Goal: Task Accomplishment & Management: Use online tool/utility

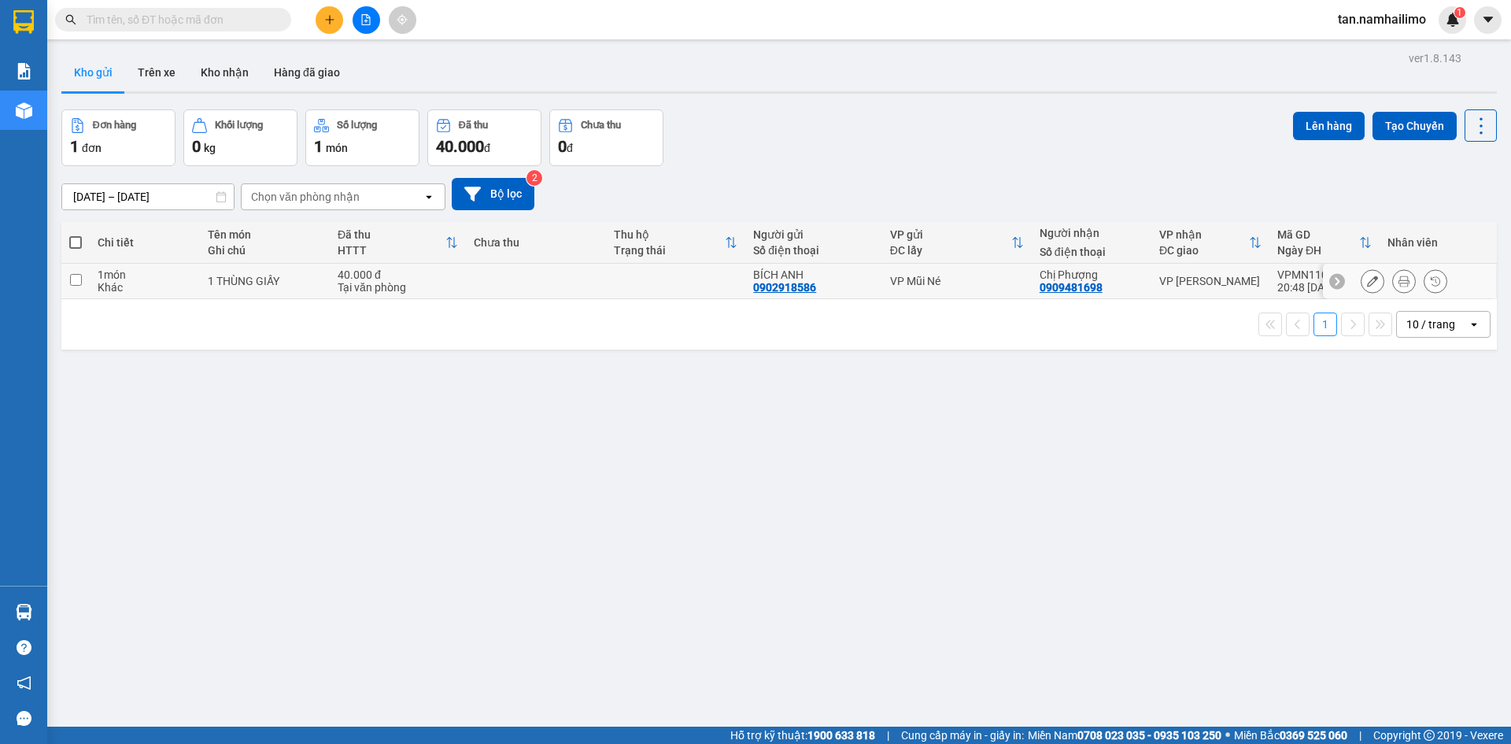
click at [554, 287] on td at bounding box center [536, 281] width 140 height 35
checkbox input "true"
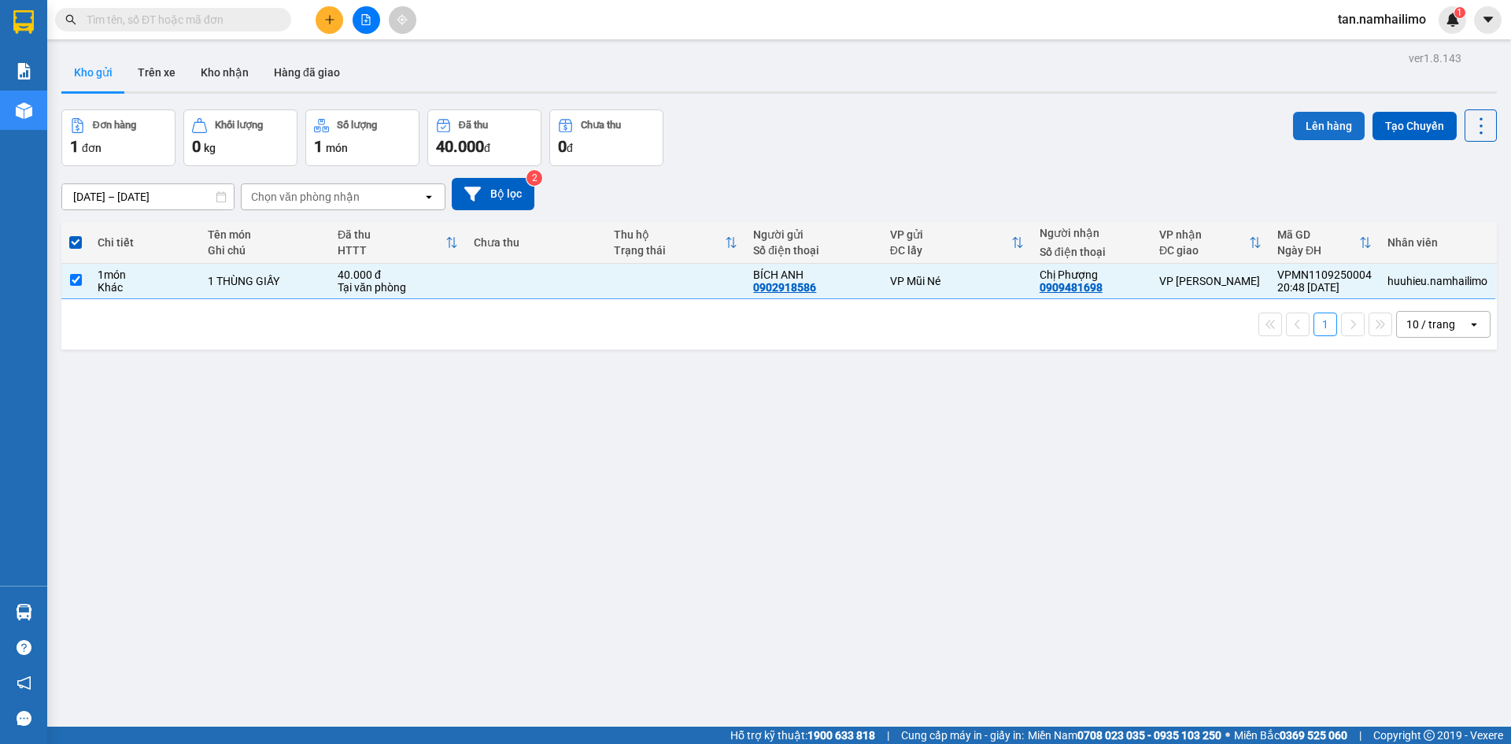
click at [1325, 117] on button "Lên hàng" at bounding box center [1329, 126] width 72 height 28
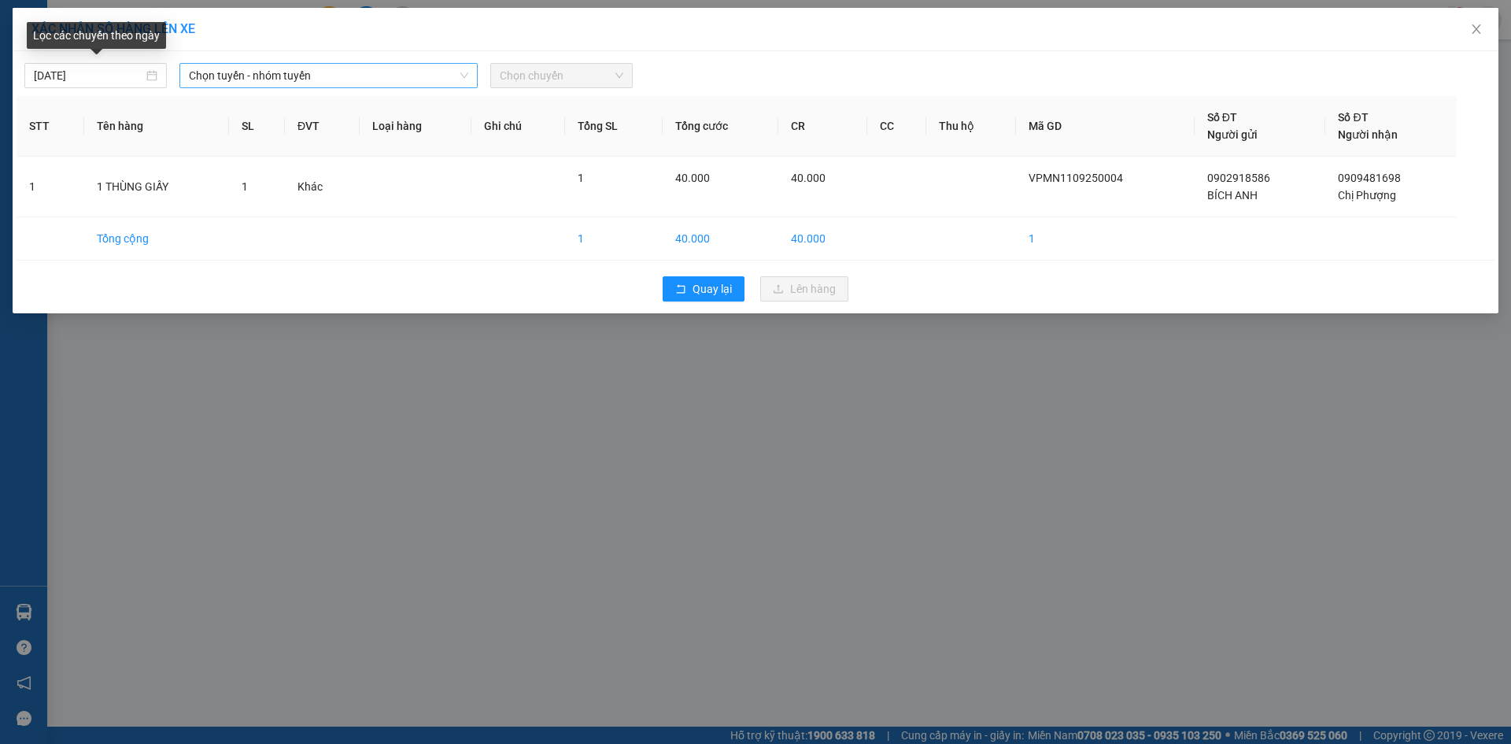
click at [271, 81] on span "Chọn tuyến - nhóm tuyến" at bounding box center [328, 76] width 279 height 24
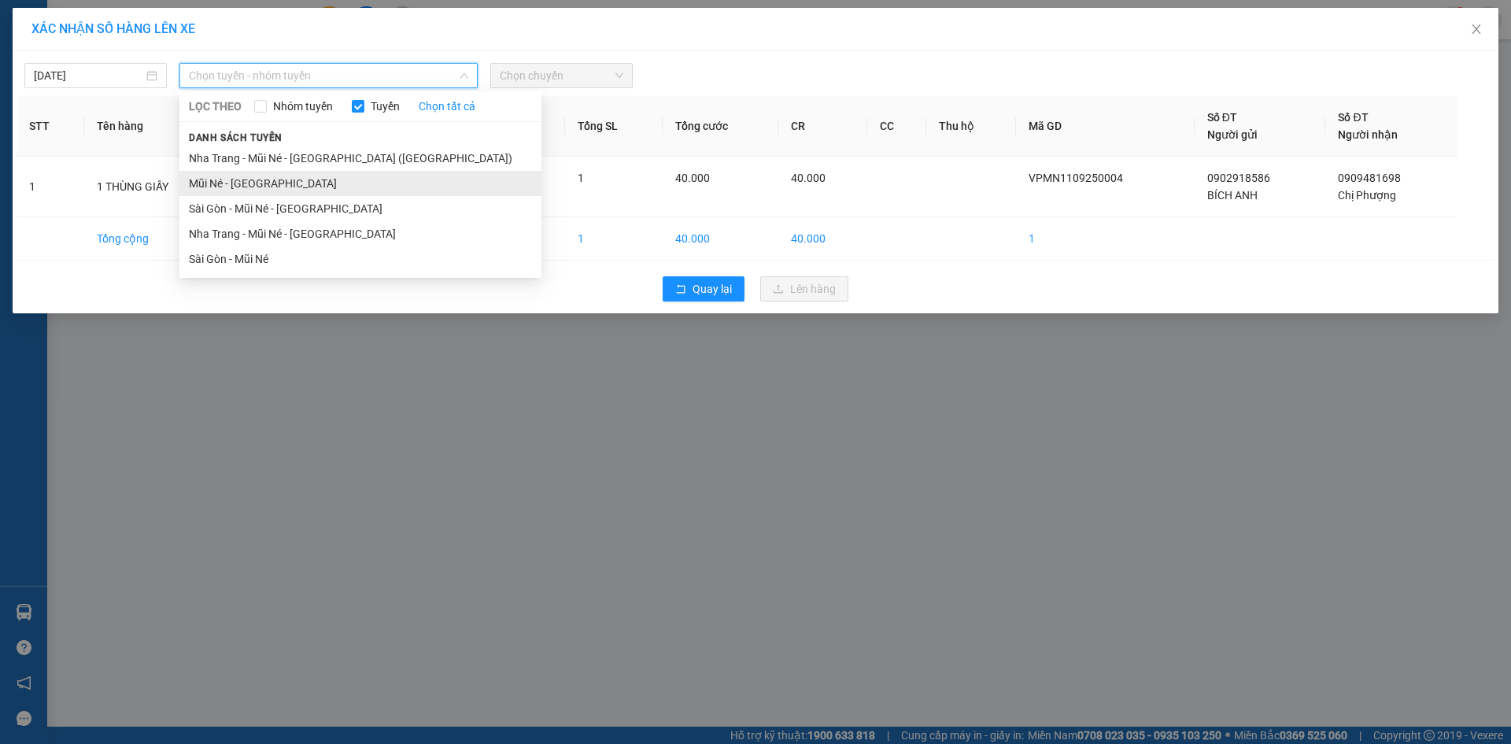
click at [239, 191] on li "Mũi Né - [GEOGRAPHIC_DATA]" at bounding box center [360, 183] width 362 height 25
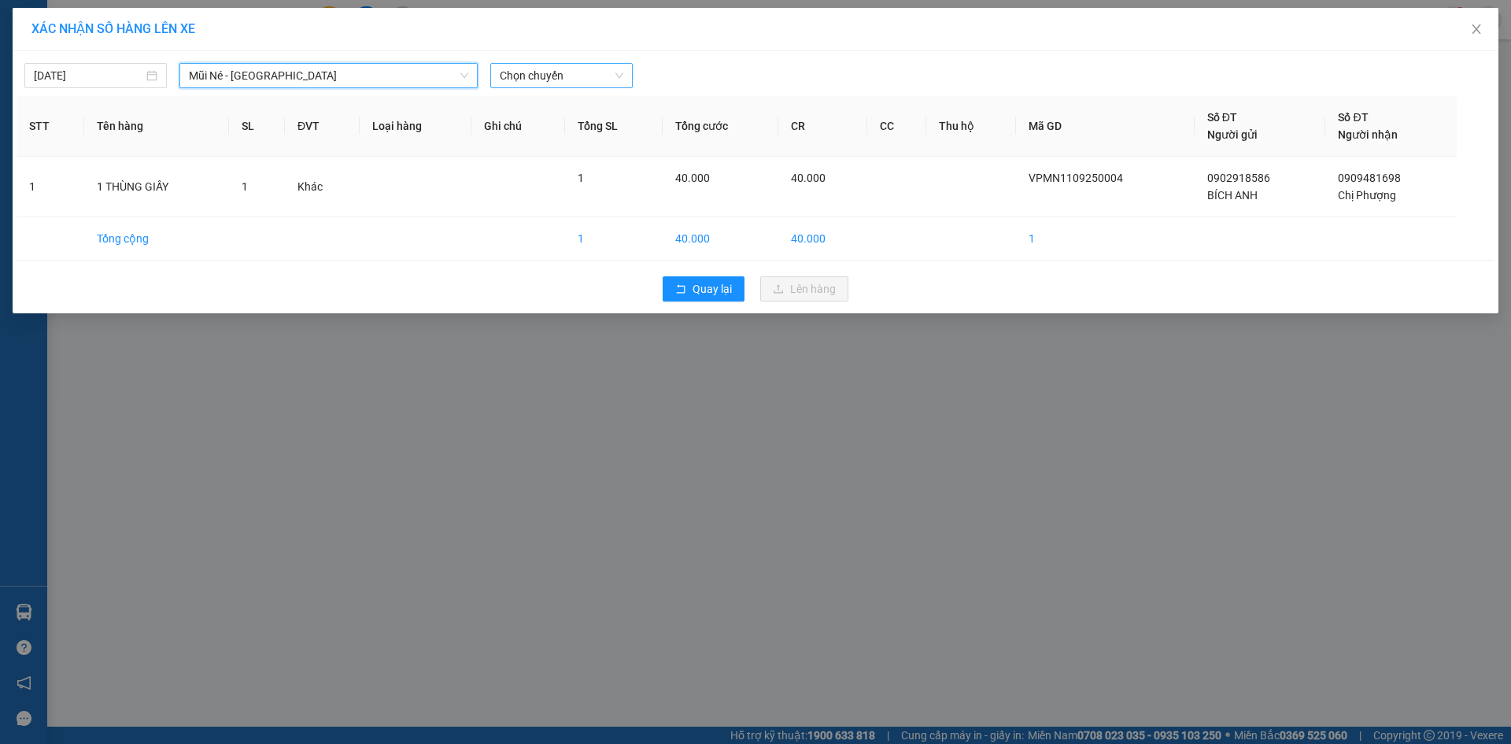
click at [560, 75] on span "Chọn chuyến" at bounding box center [562, 76] width 124 height 24
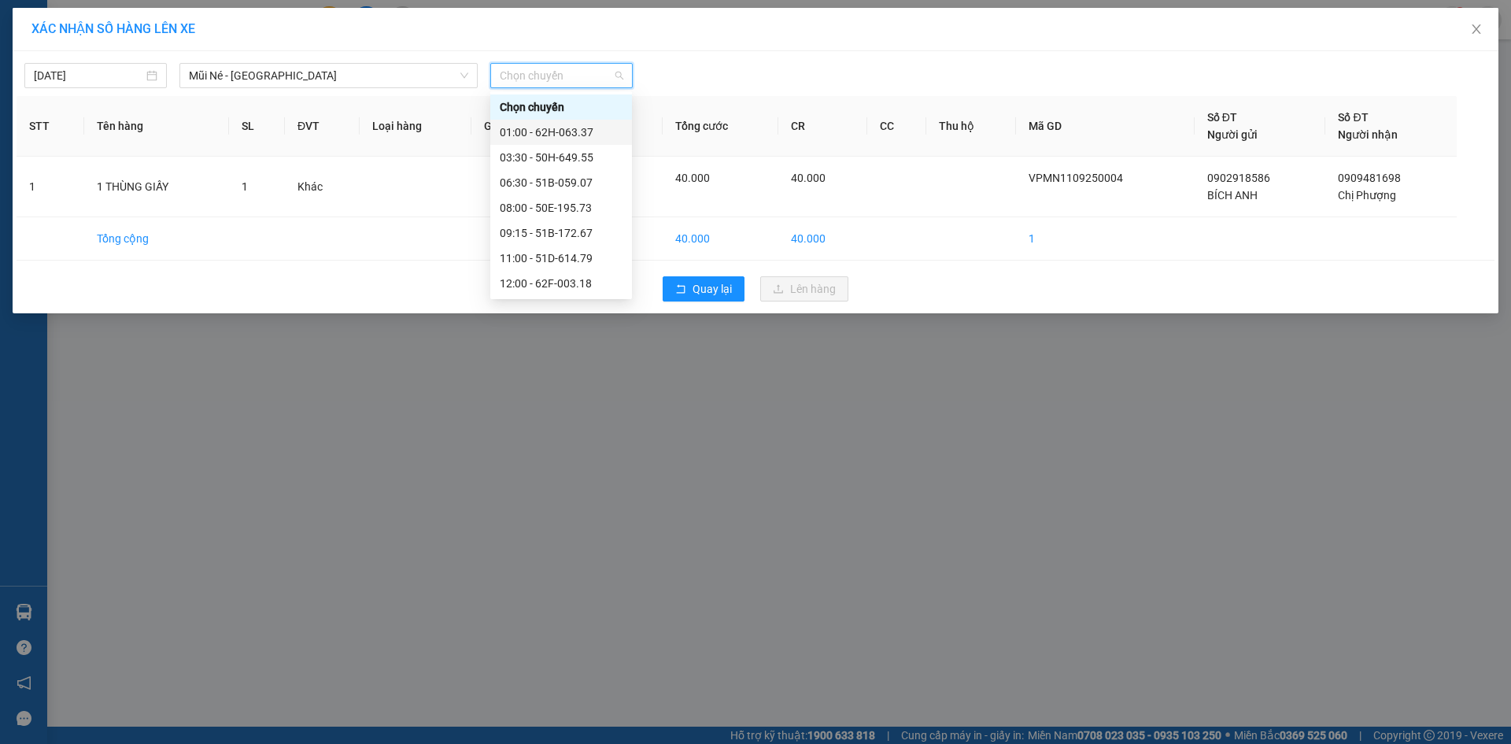
click at [564, 129] on div "01:00 - 62H-063.37" at bounding box center [561, 132] width 123 height 17
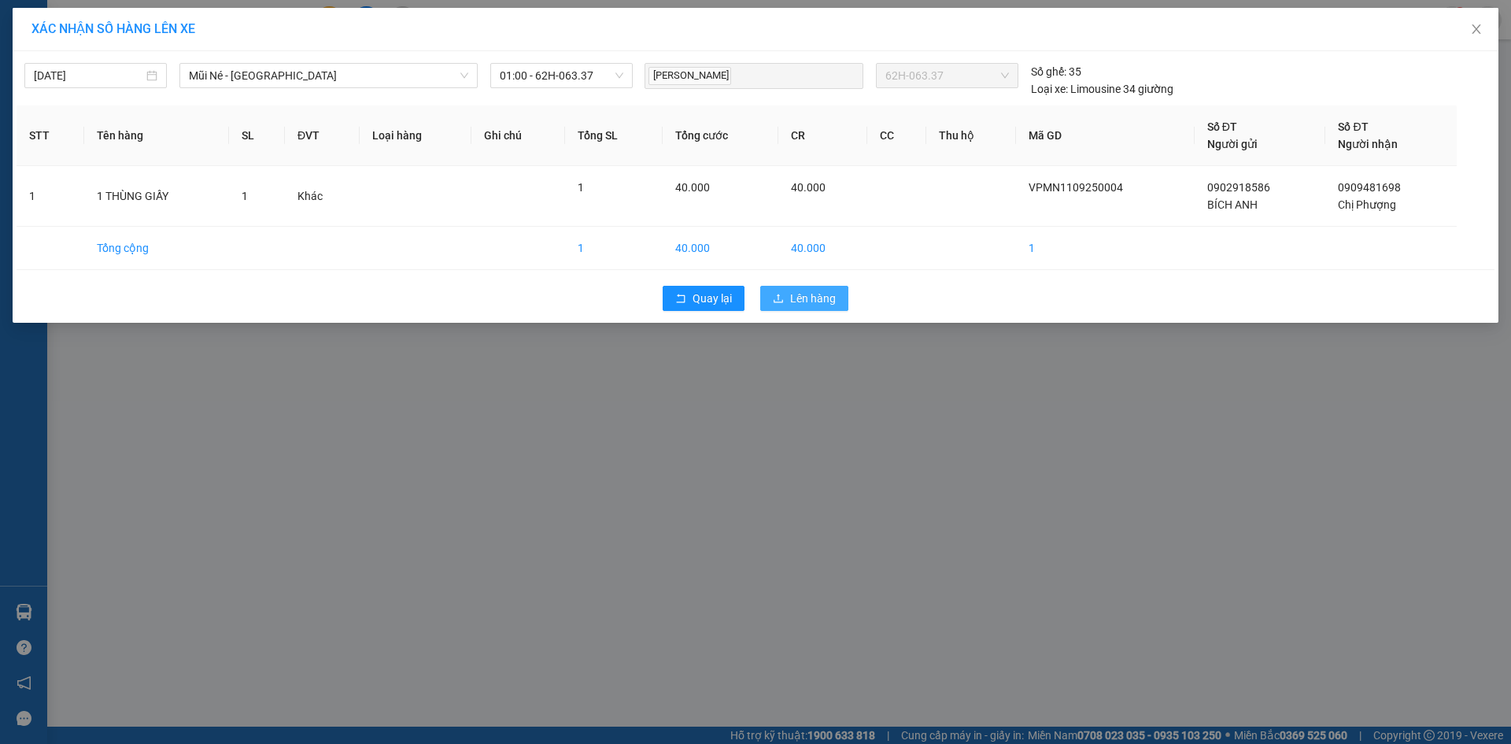
click at [833, 297] on span "Lên hàng" at bounding box center [813, 298] width 46 height 17
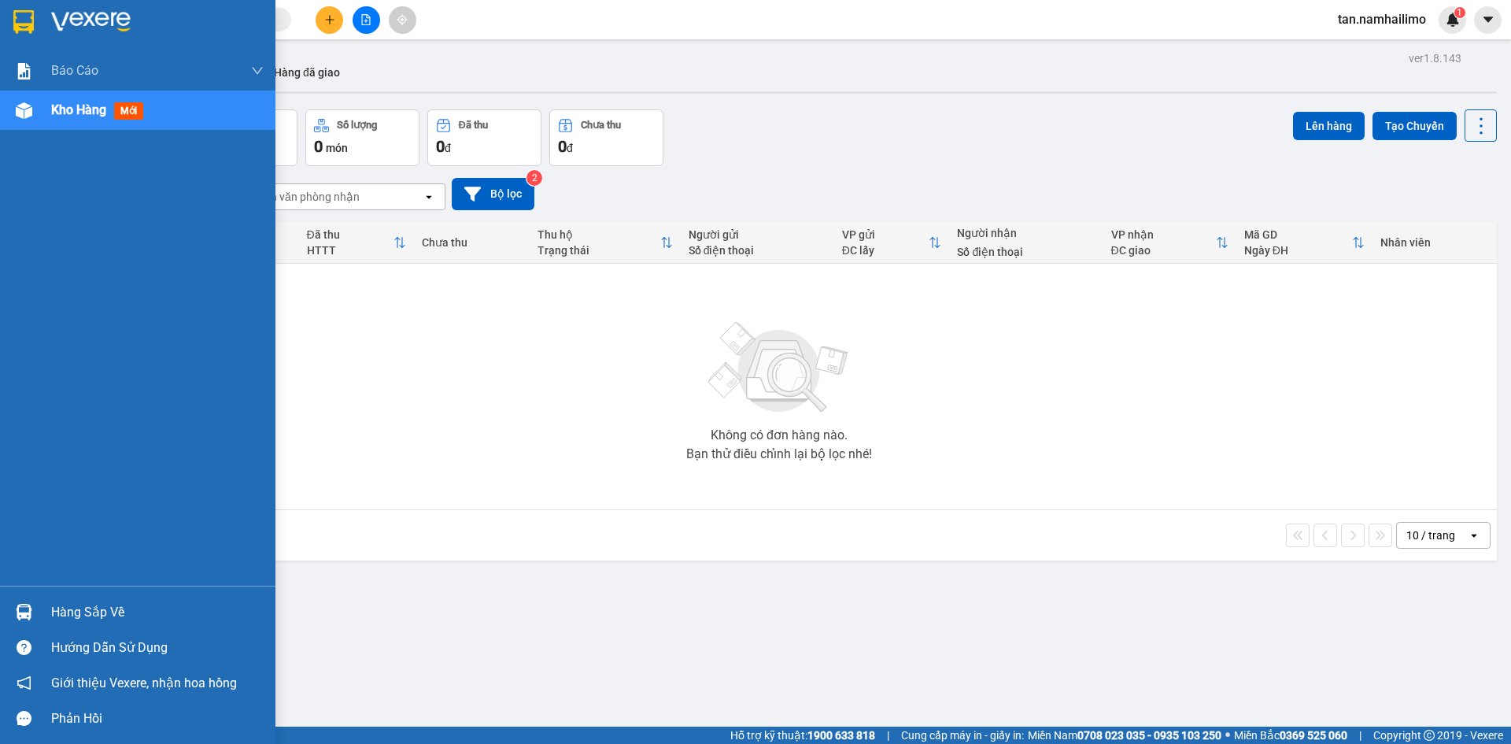
click at [35, 605] on div at bounding box center [24, 612] width 28 height 28
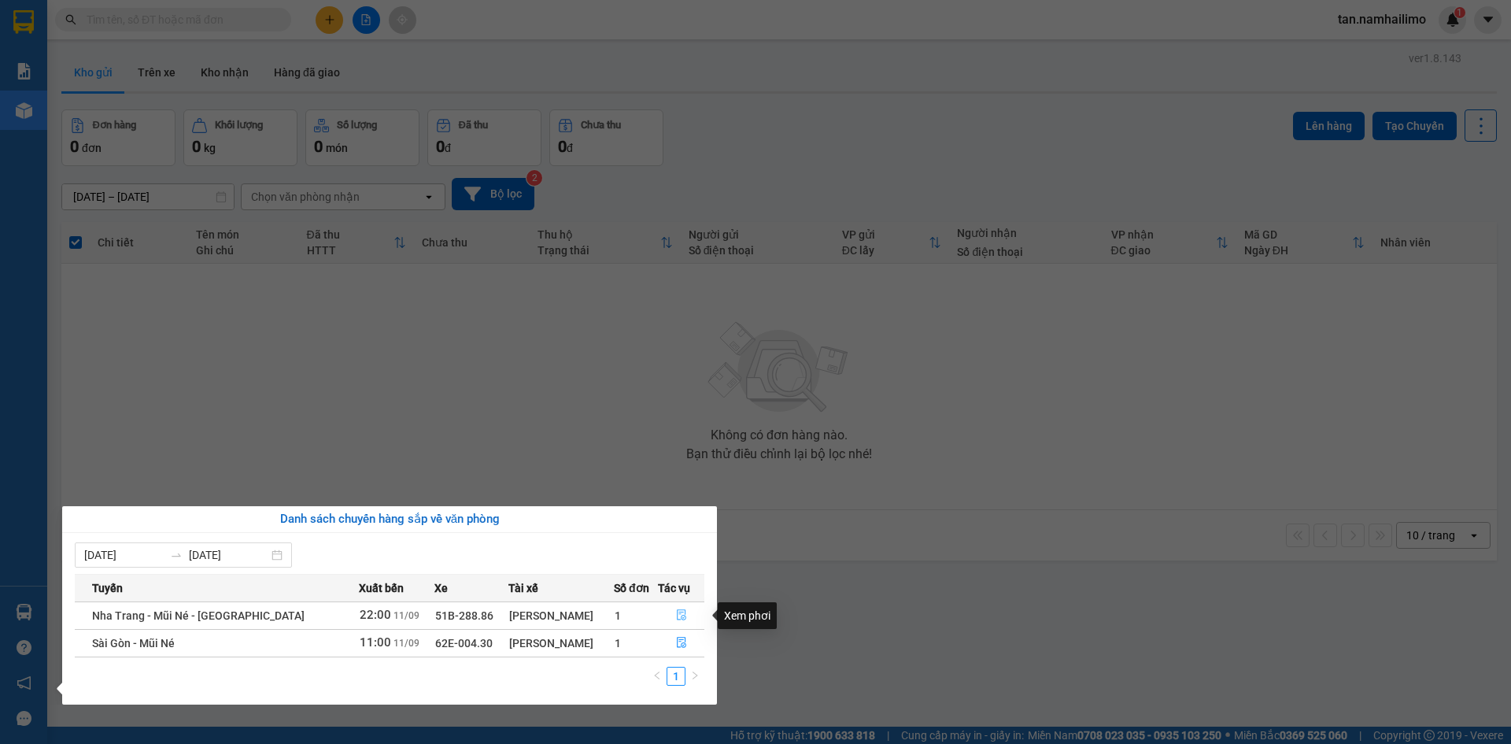
click at [678, 618] on icon "file-done" at bounding box center [681, 614] width 11 height 11
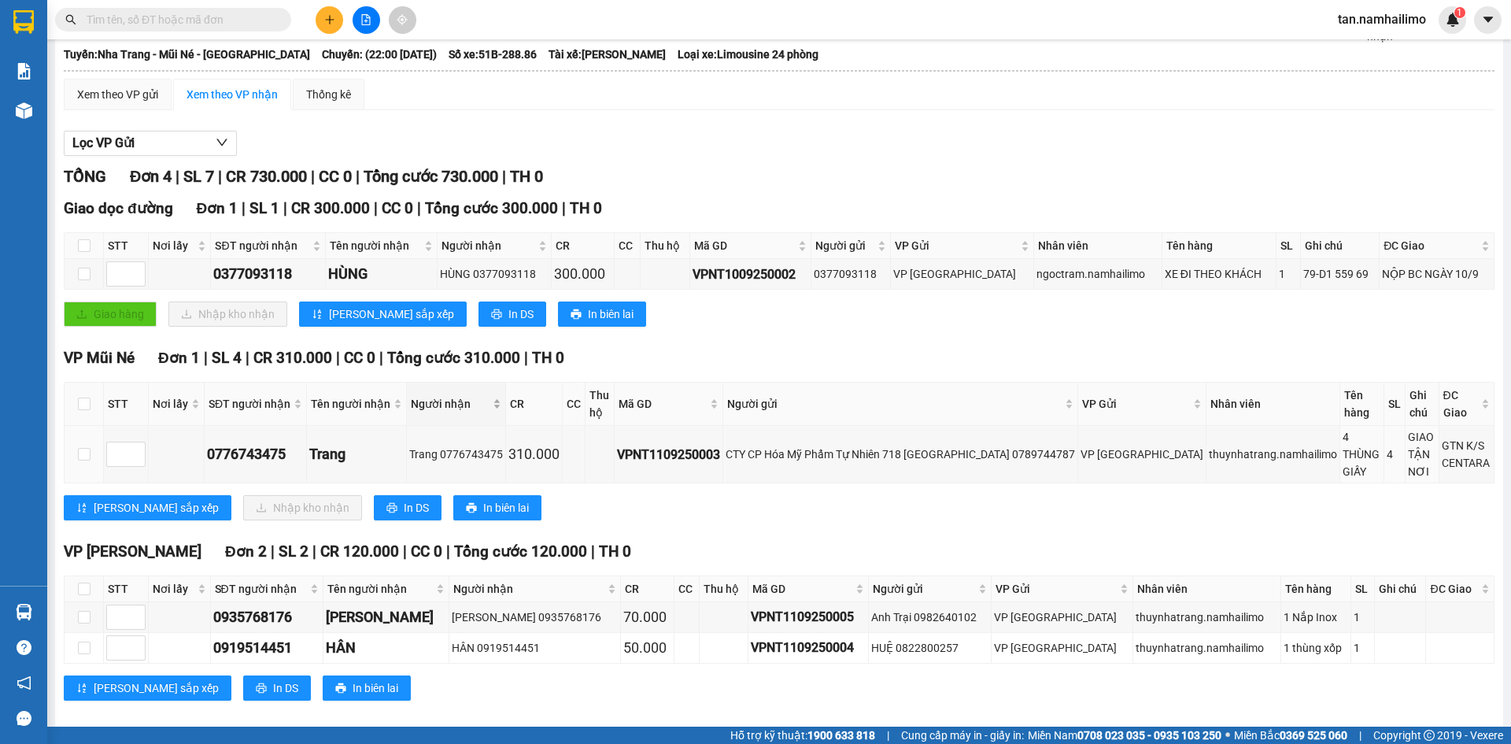
scroll to position [84, 0]
click at [90, 408] on th at bounding box center [84, 403] width 39 height 43
click at [86, 409] on label at bounding box center [84, 402] width 13 height 17
click at [86, 409] on input "checkbox" at bounding box center [84, 403] width 13 height 13
checkbox input "true"
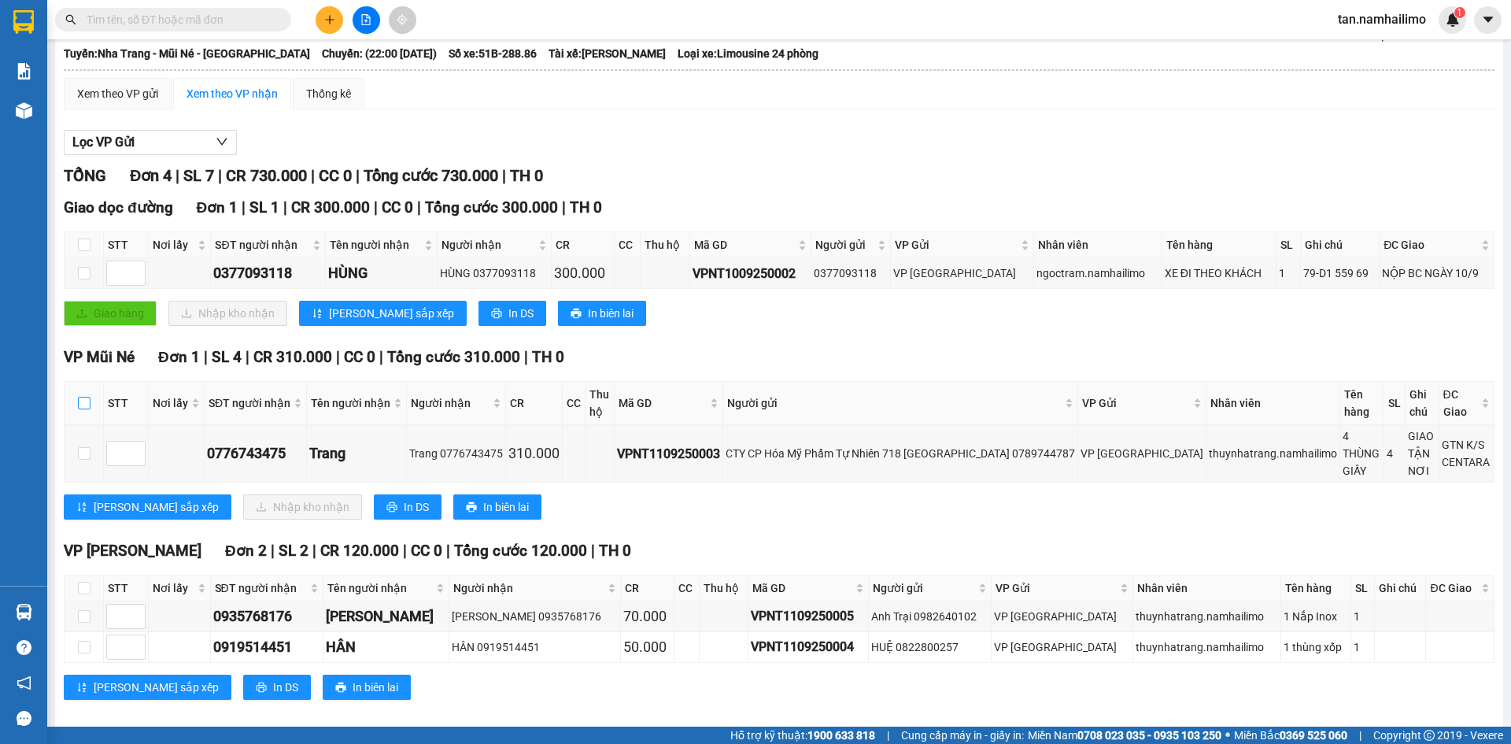
checkbox input "true"
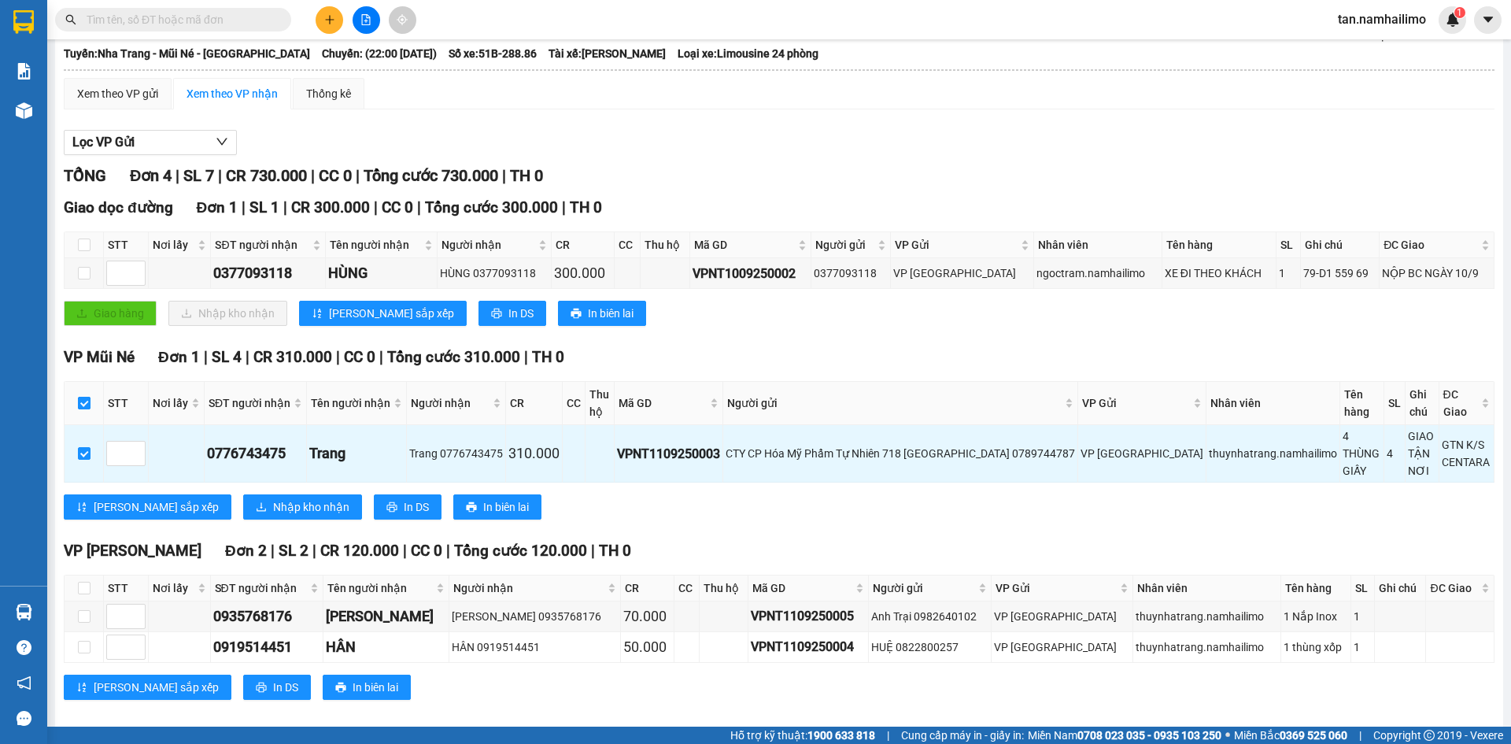
click at [88, 404] on input "checkbox" at bounding box center [84, 403] width 13 height 13
checkbox input "false"
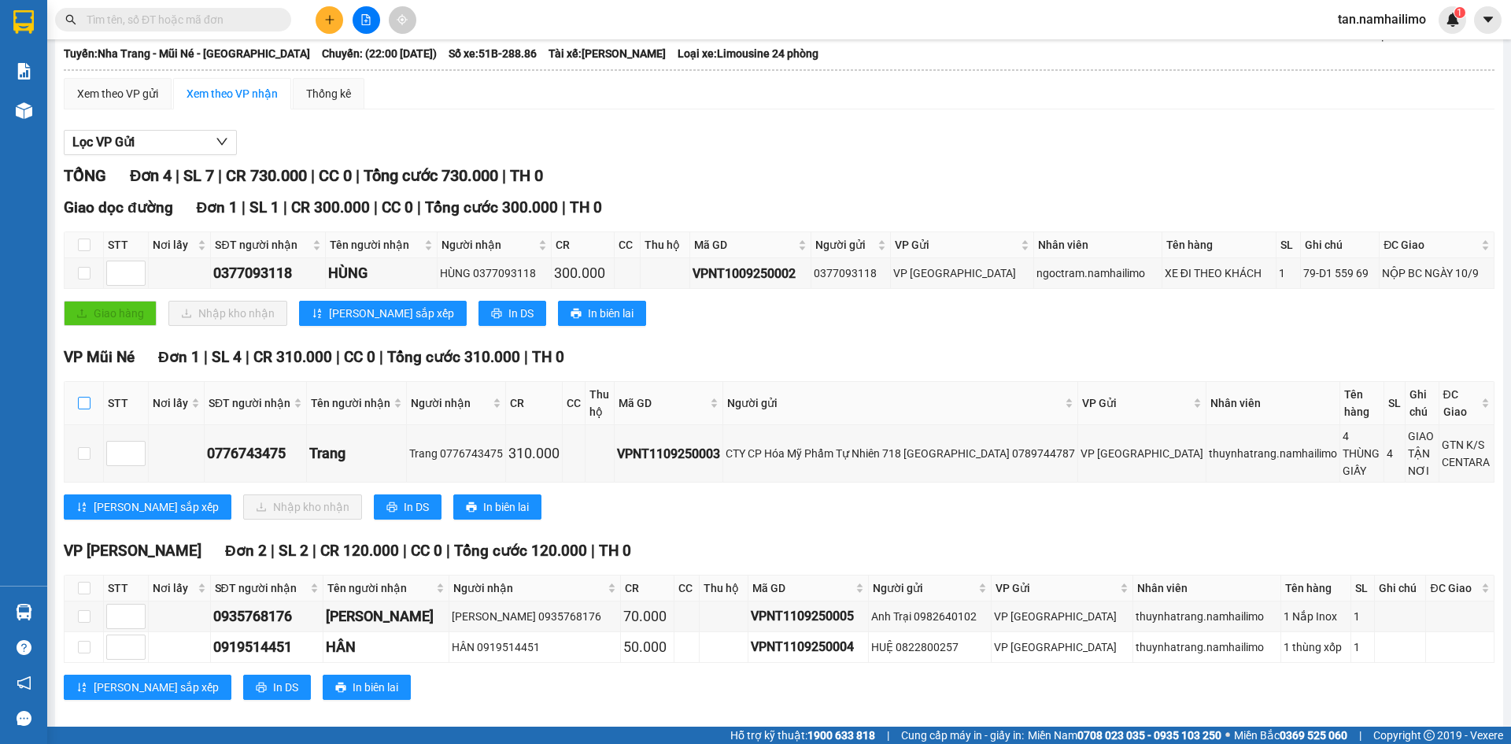
drag, startPoint x: 79, startPoint y: 399, endPoint x: 87, endPoint y: 396, distance: 9.2
click at [79, 400] on input "checkbox" at bounding box center [84, 403] width 13 height 13
checkbox input "true"
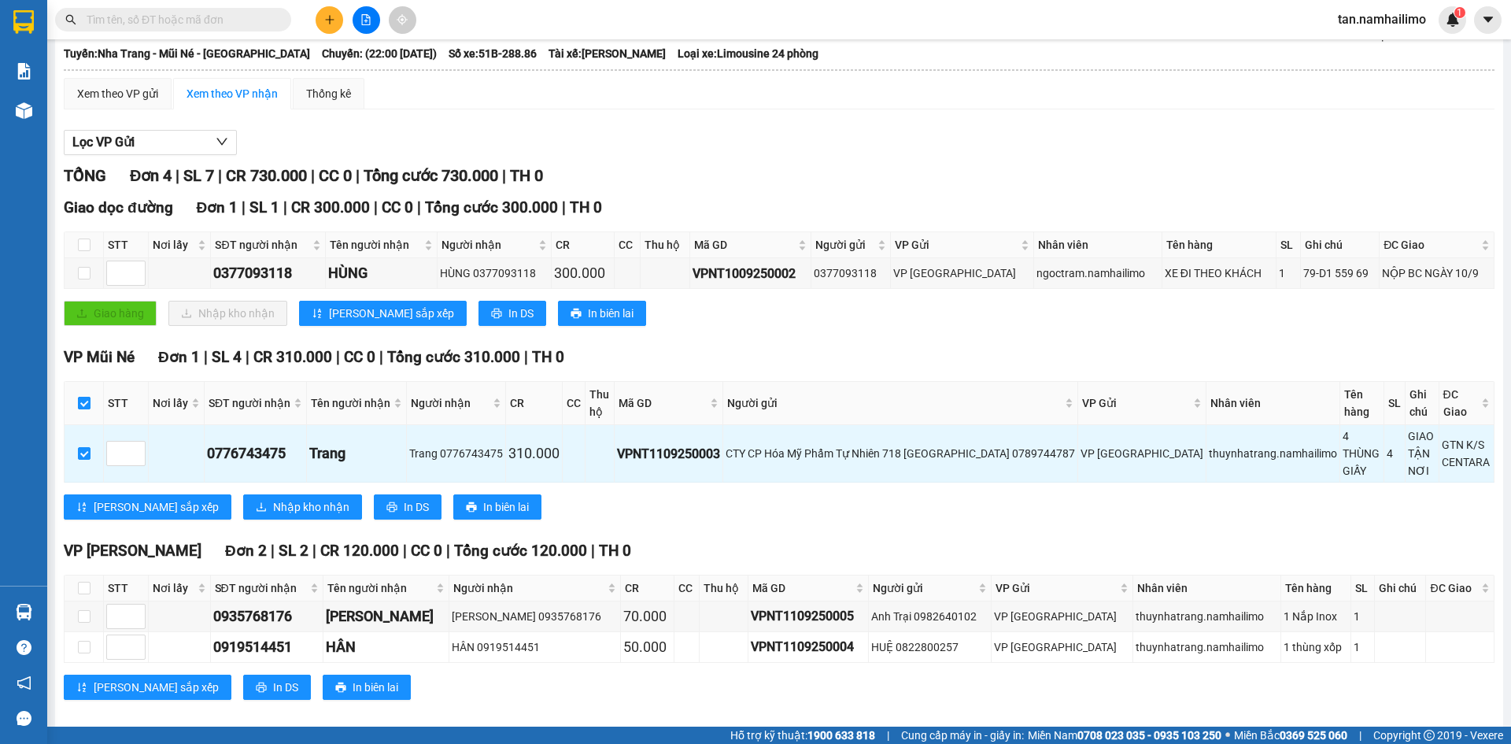
click at [83, 404] on input "checkbox" at bounding box center [84, 403] width 13 height 13
checkbox input "false"
